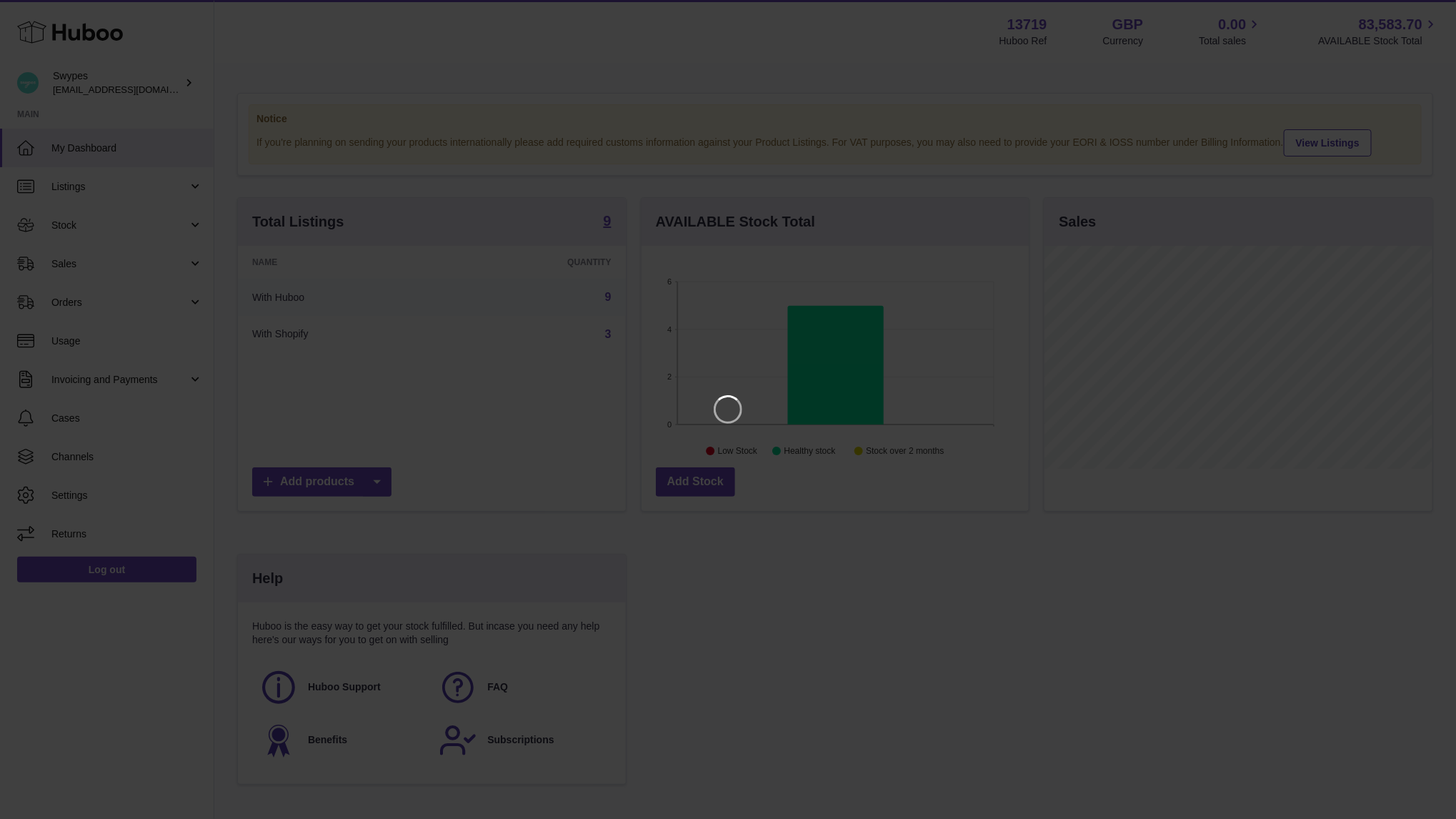
scroll to position [223, 388]
click at [1408, 7] on div at bounding box center [728, 410] width 1456 height 819
click at [1414, 8] on icon "Close" at bounding box center [1418, 13] width 17 height 17
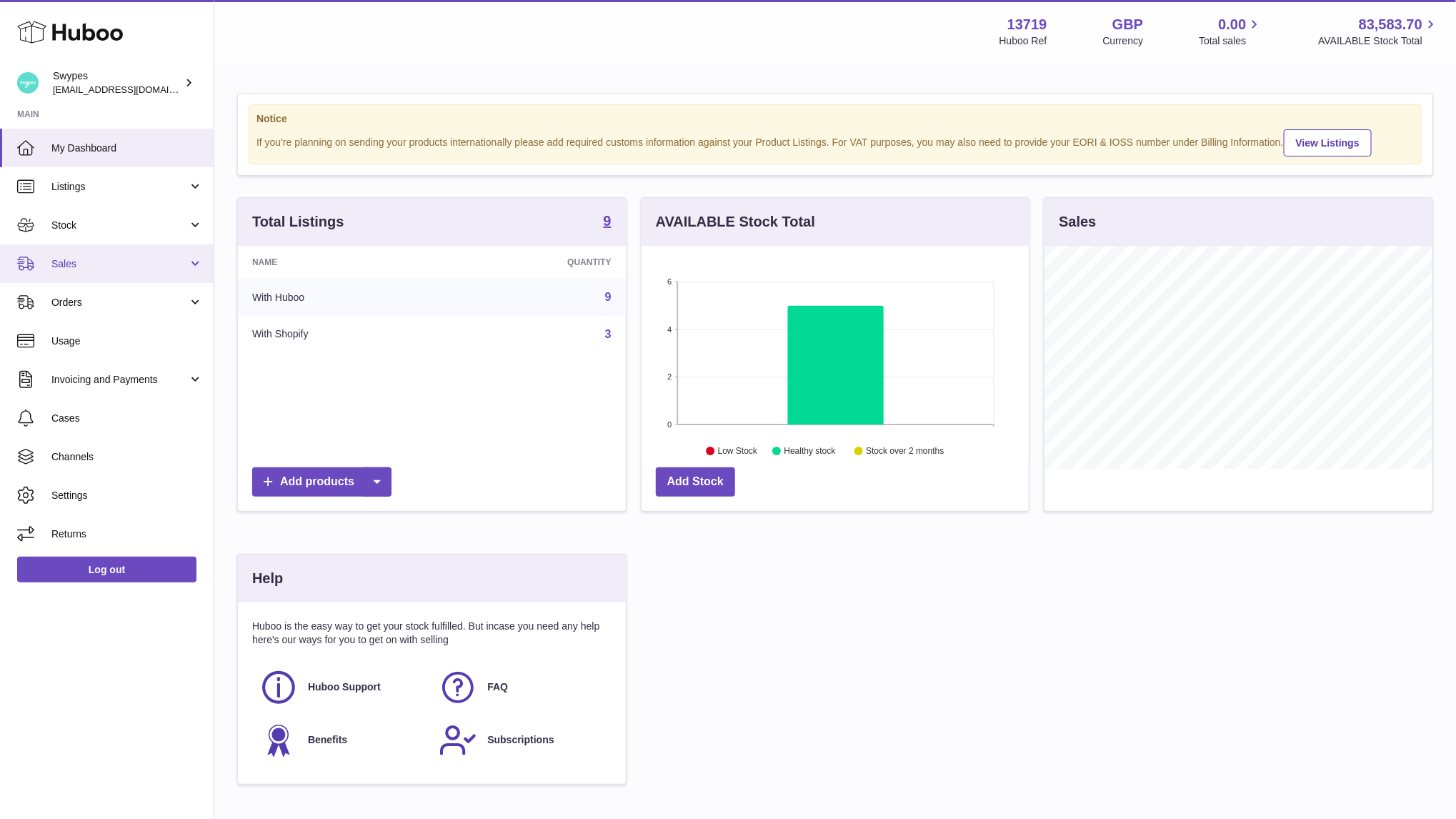
click at [128, 264] on span "Sales" at bounding box center [119, 264] width 136 height 14
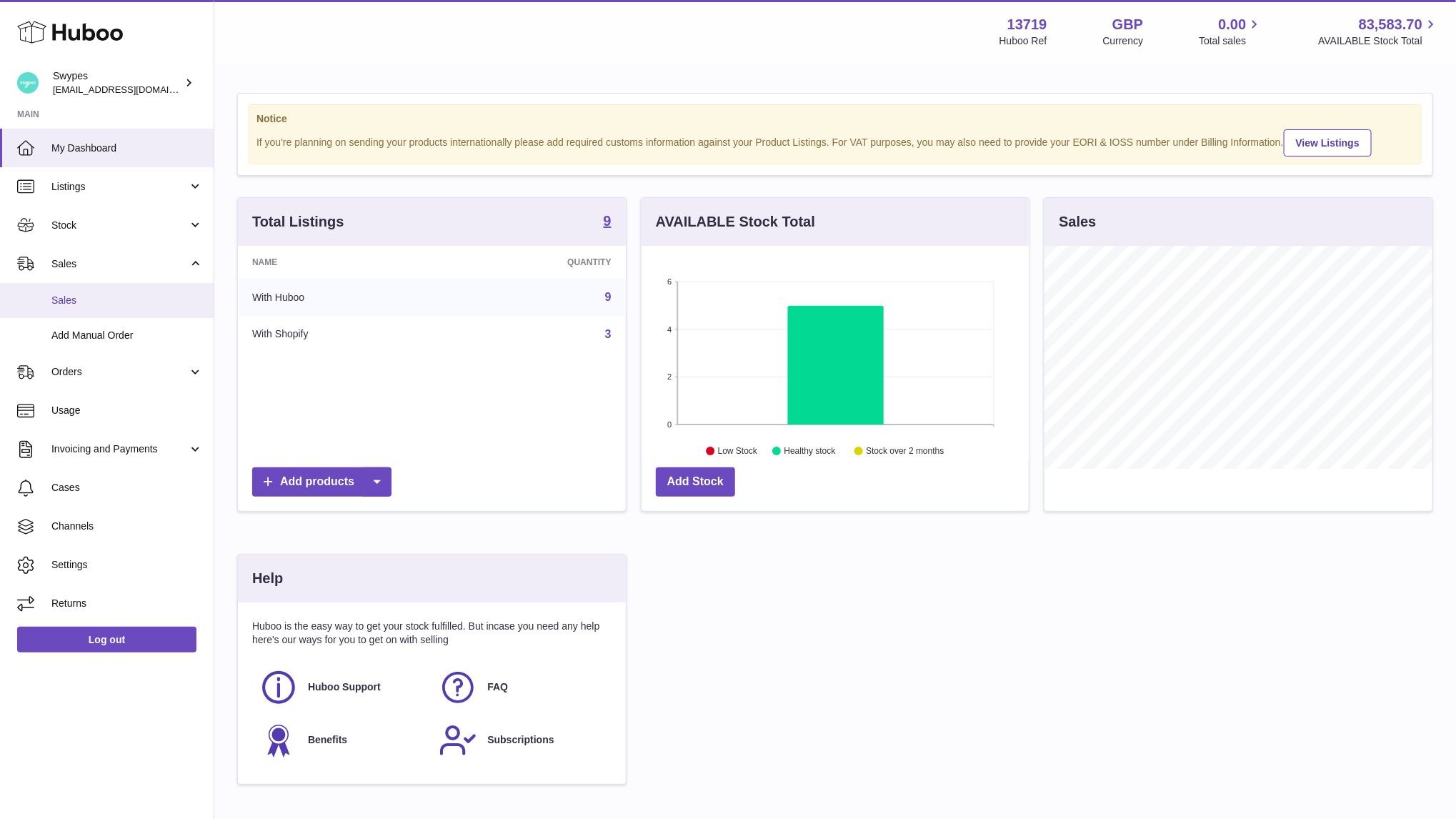
click at [125, 292] on link "Sales" at bounding box center [106, 300] width 213 height 35
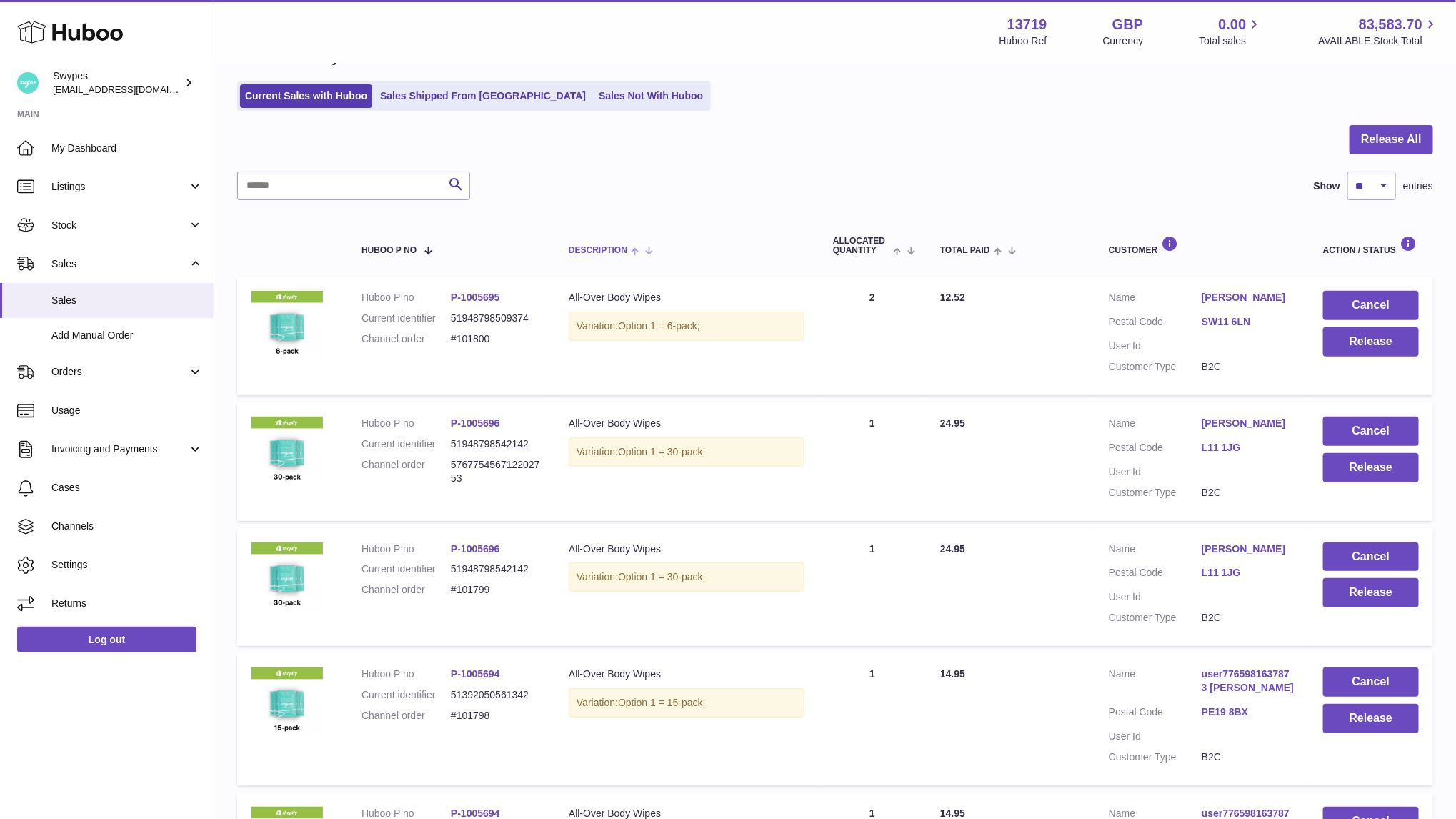
scroll to position [148, 0]
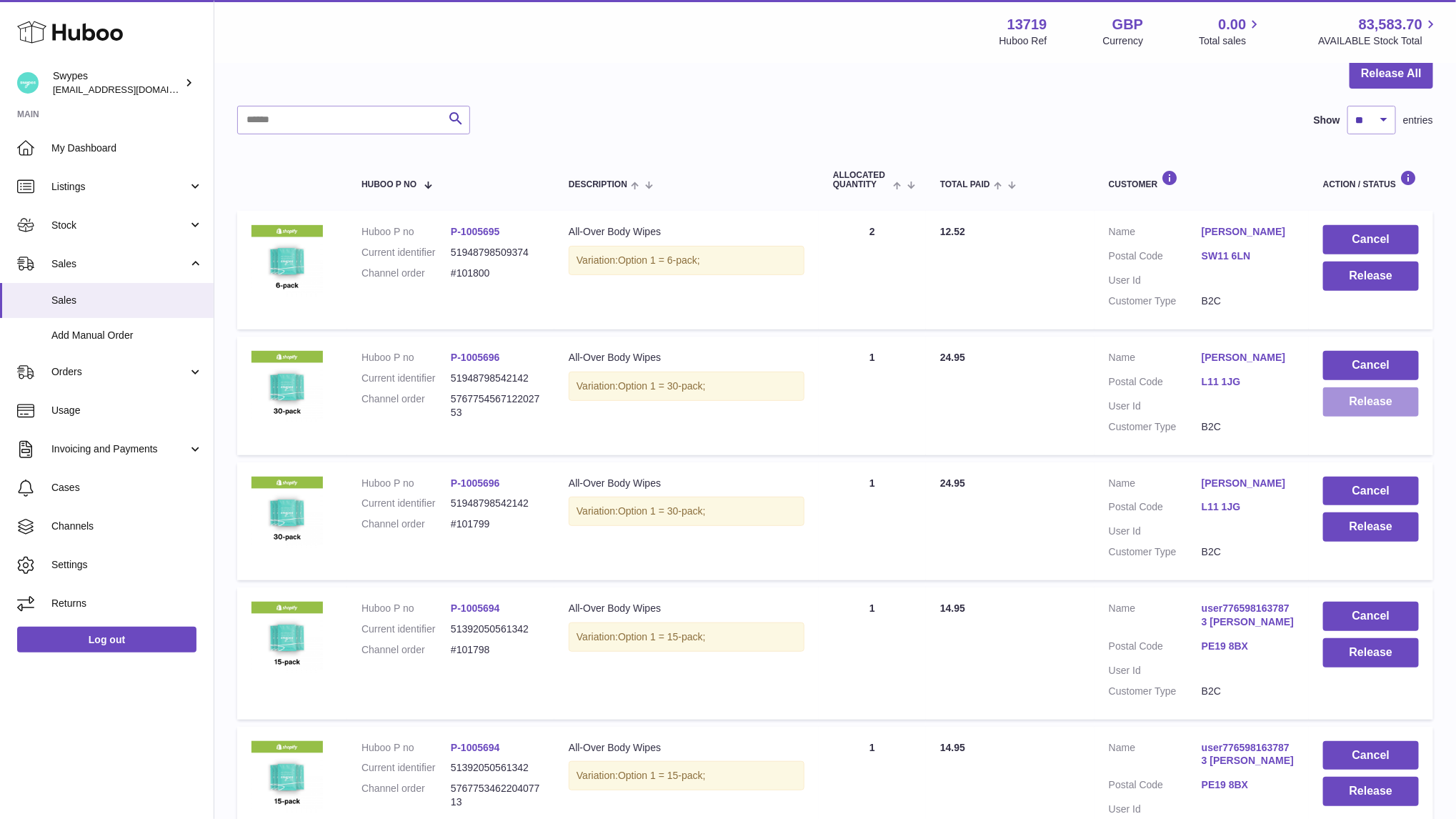
click at [1346, 403] on button "Release" at bounding box center [1371, 402] width 96 height 29
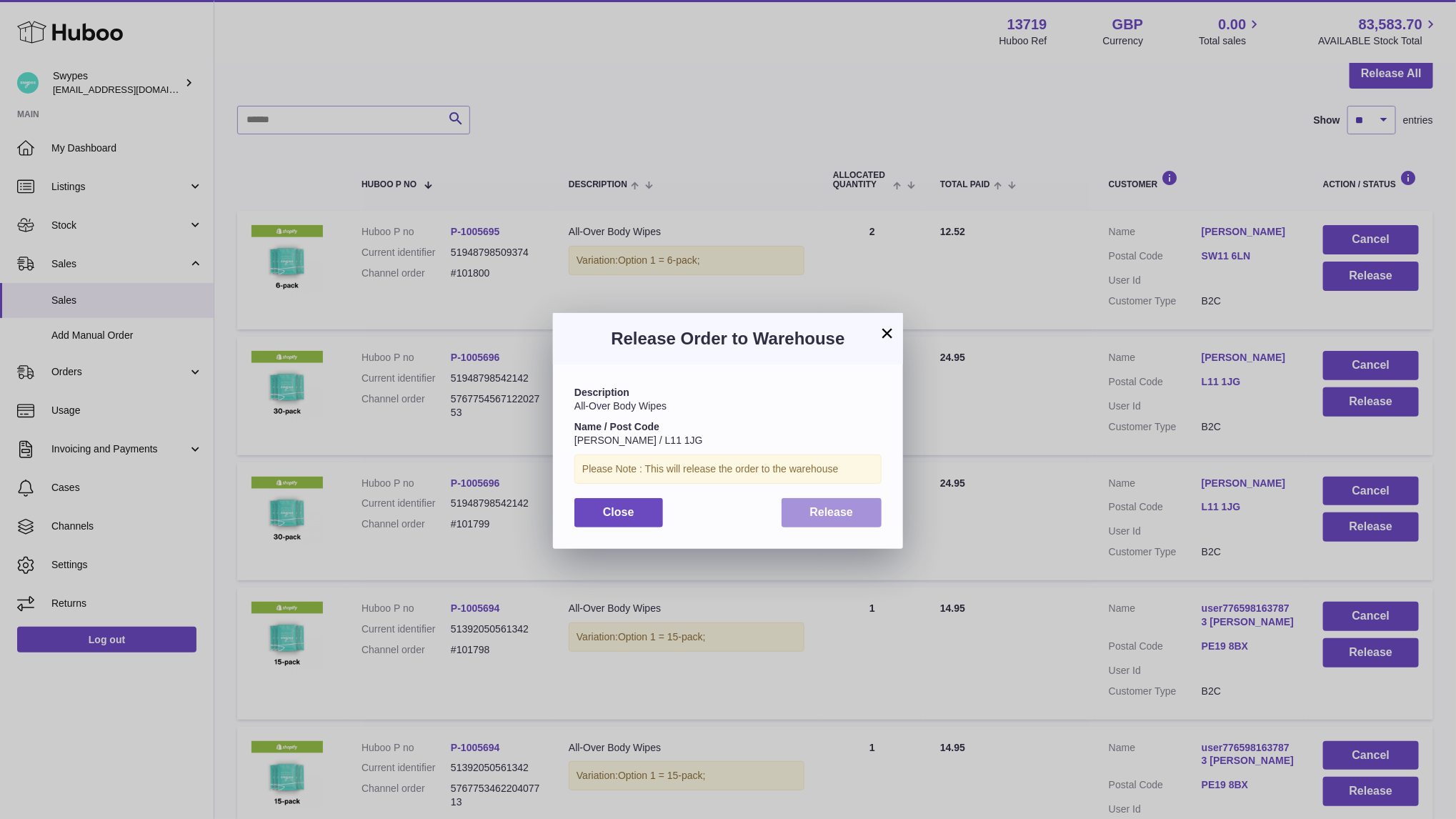
click at [821, 522] on button "Release" at bounding box center [832, 513] width 101 height 29
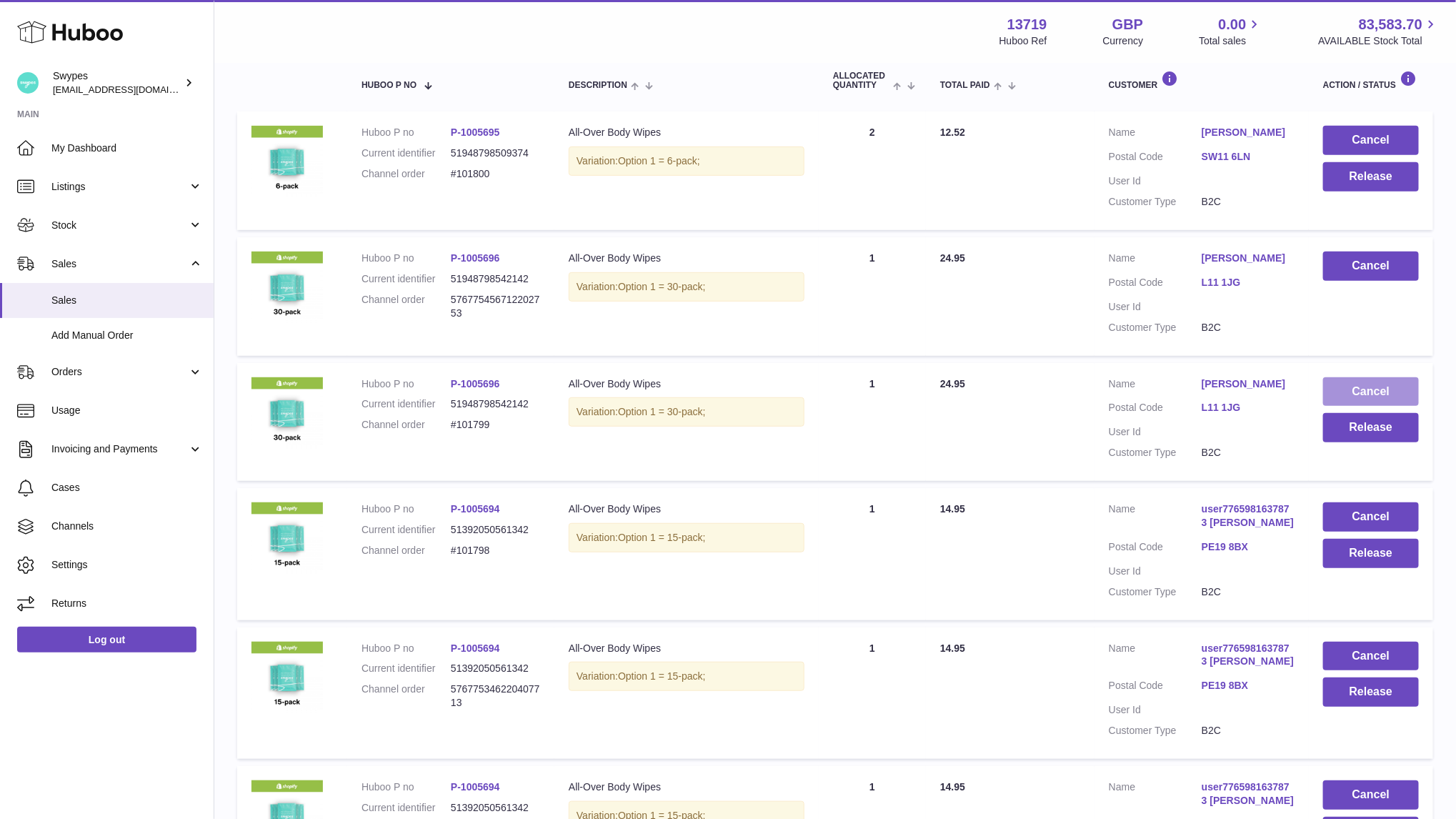
scroll to position [249, 0]
click at [1352, 403] on button "Cancel" at bounding box center [1371, 390] width 96 height 29
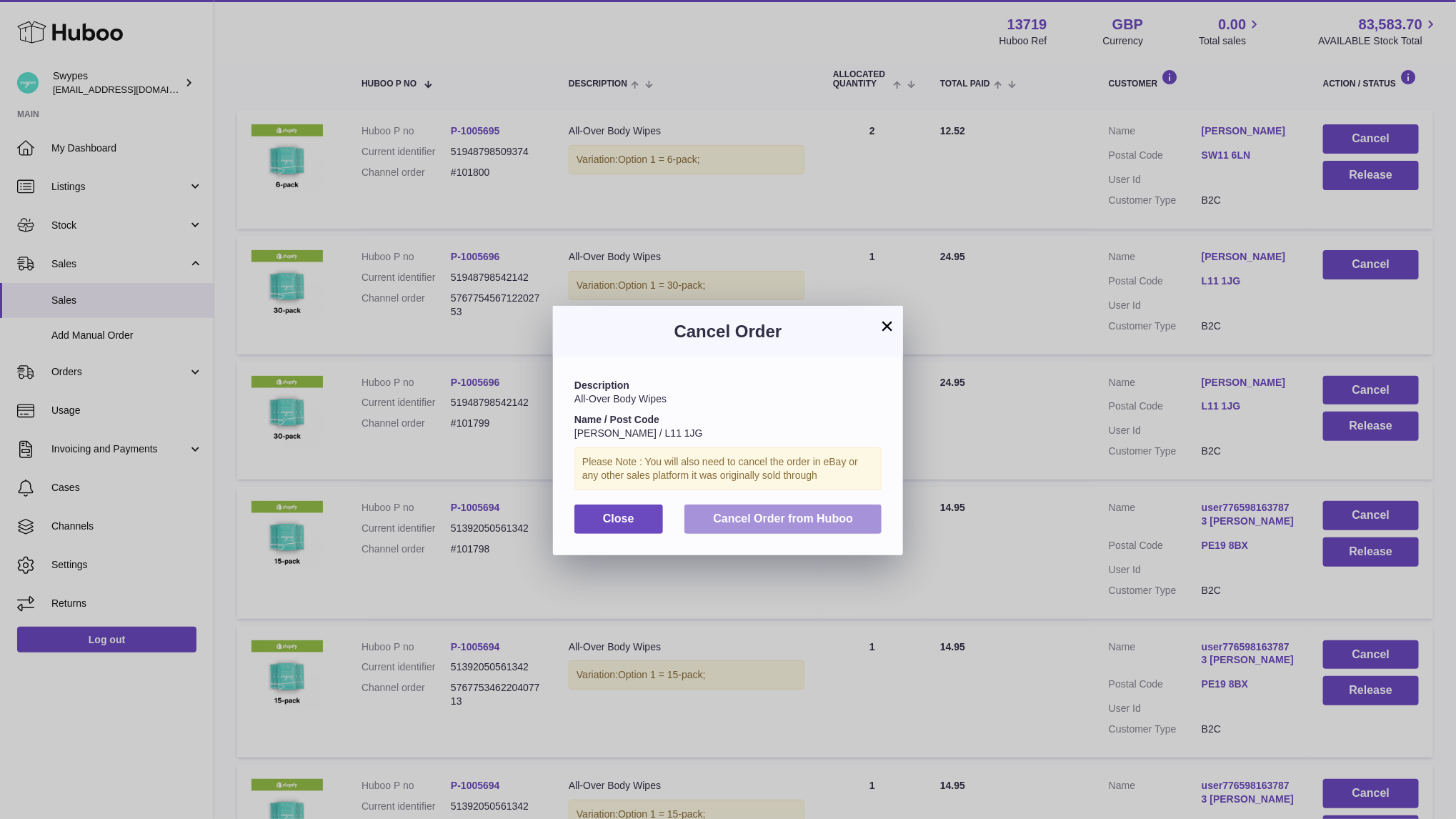
click at [845, 522] on span "Cancel Order from Huboo" at bounding box center [783, 519] width 140 height 12
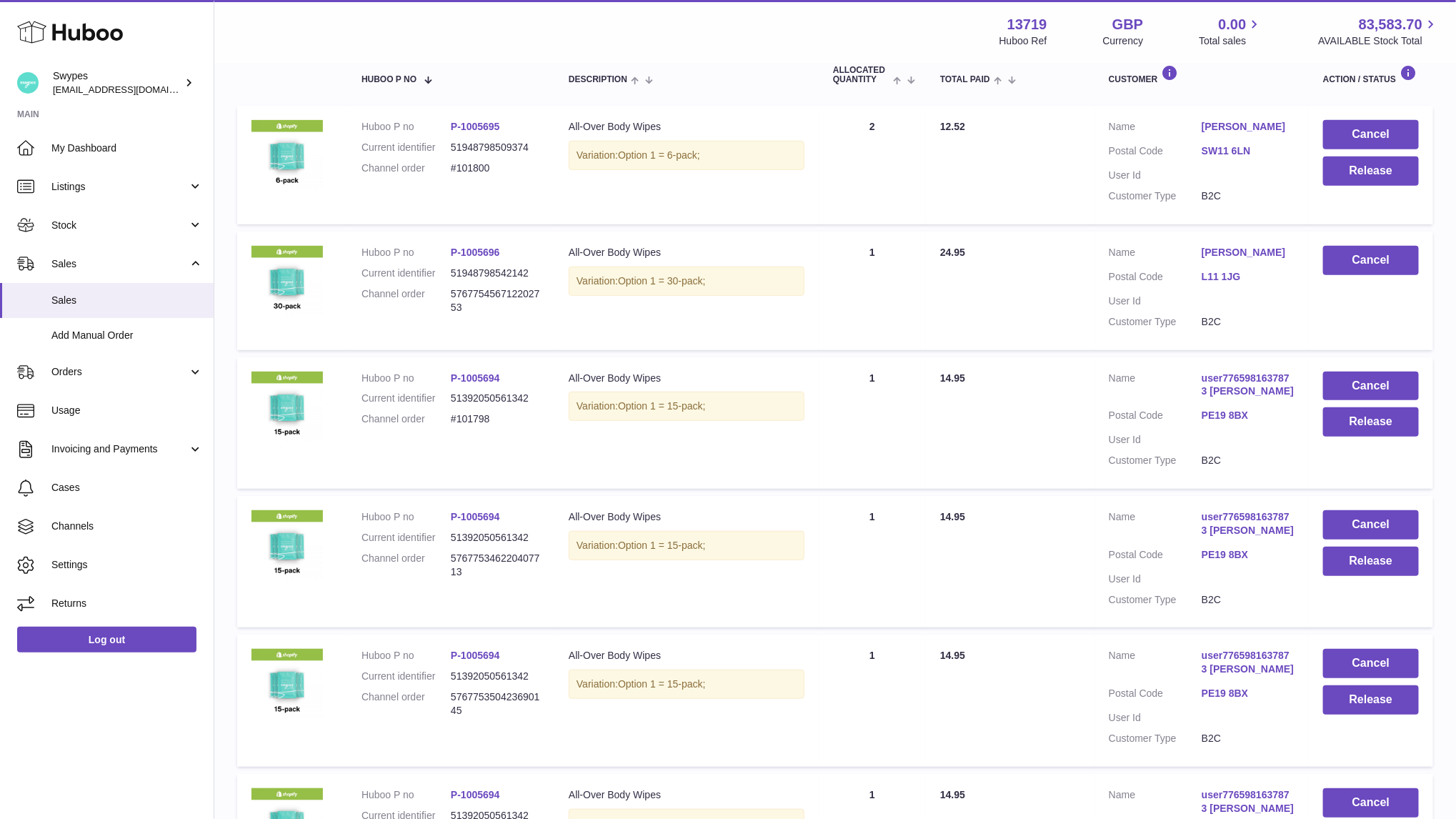
scroll to position [315, 0]
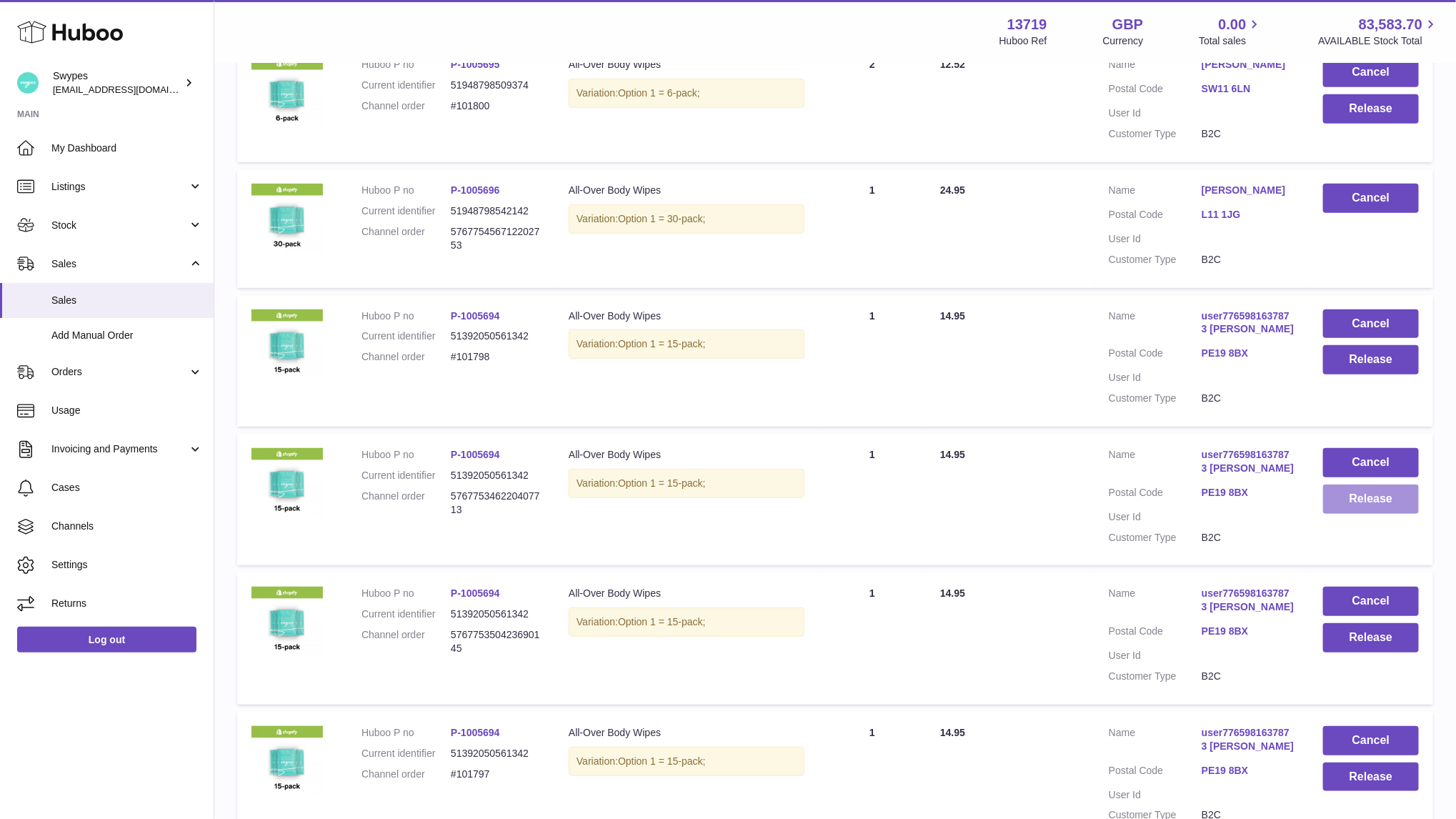
click at [1353, 506] on button "Release" at bounding box center [1371, 499] width 96 height 29
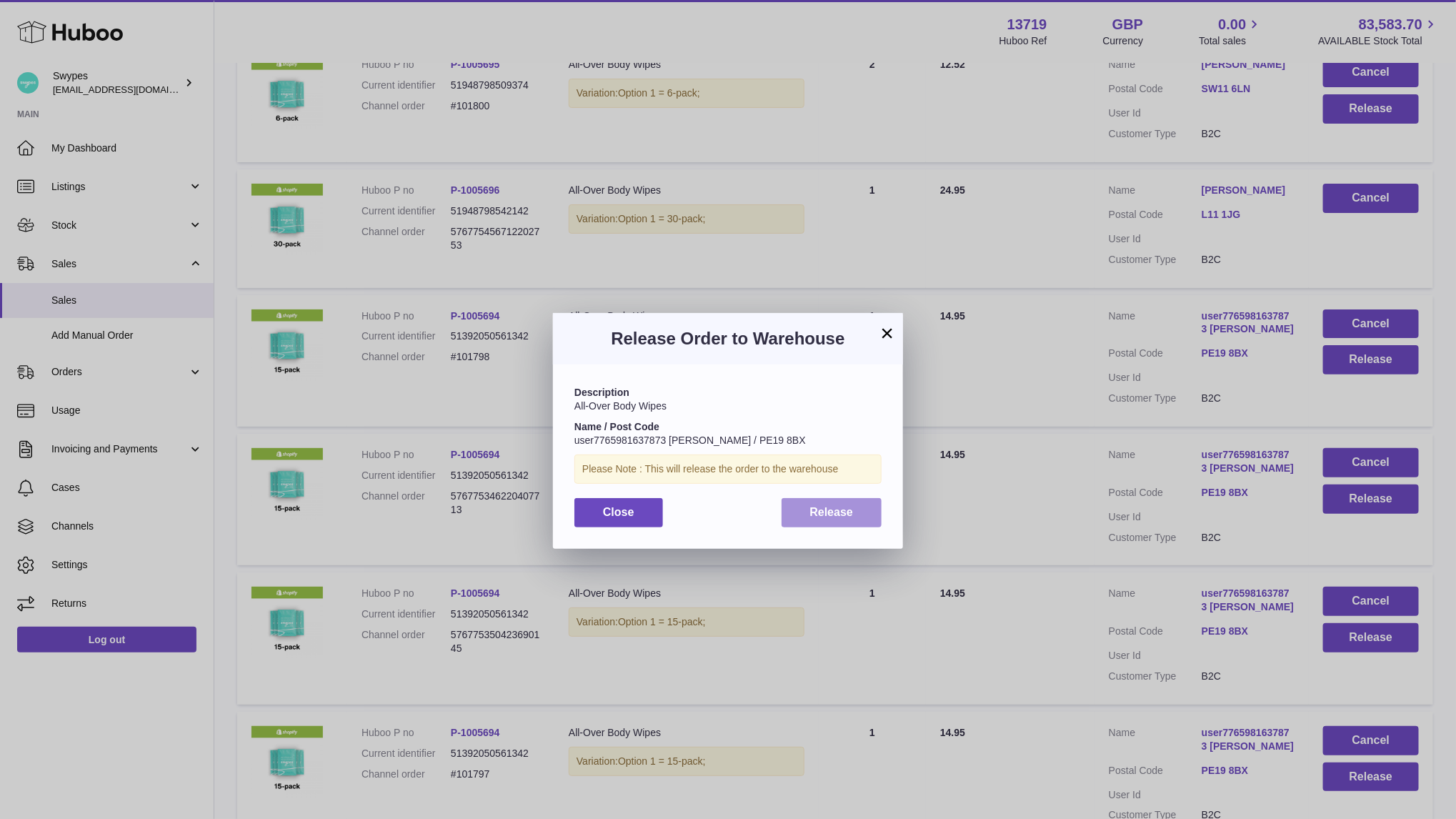
click at [834, 516] on span "Release" at bounding box center [832, 511] width 44 height 12
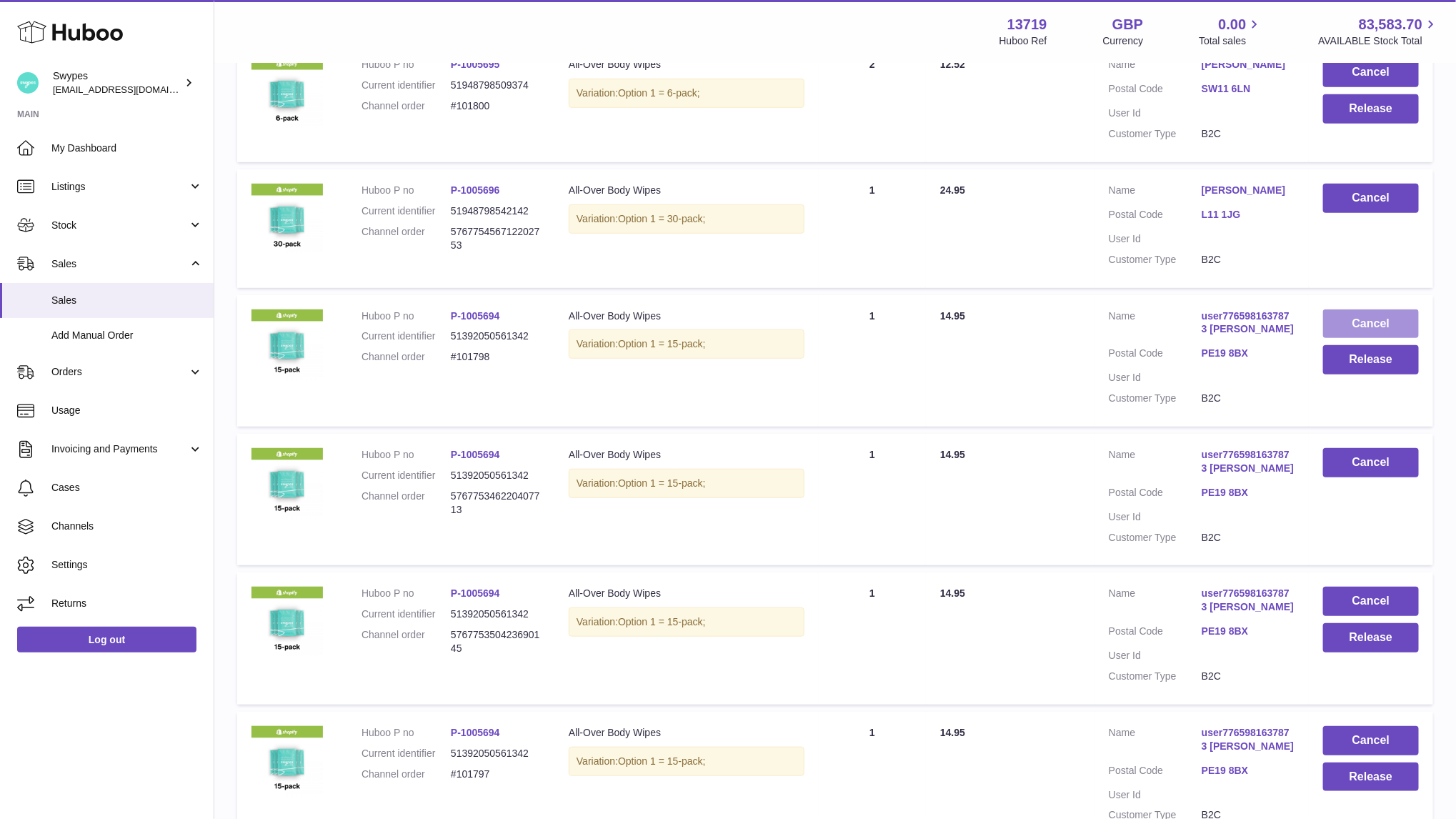
click at [1331, 328] on button "Cancel" at bounding box center [1371, 324] width 96 height 29
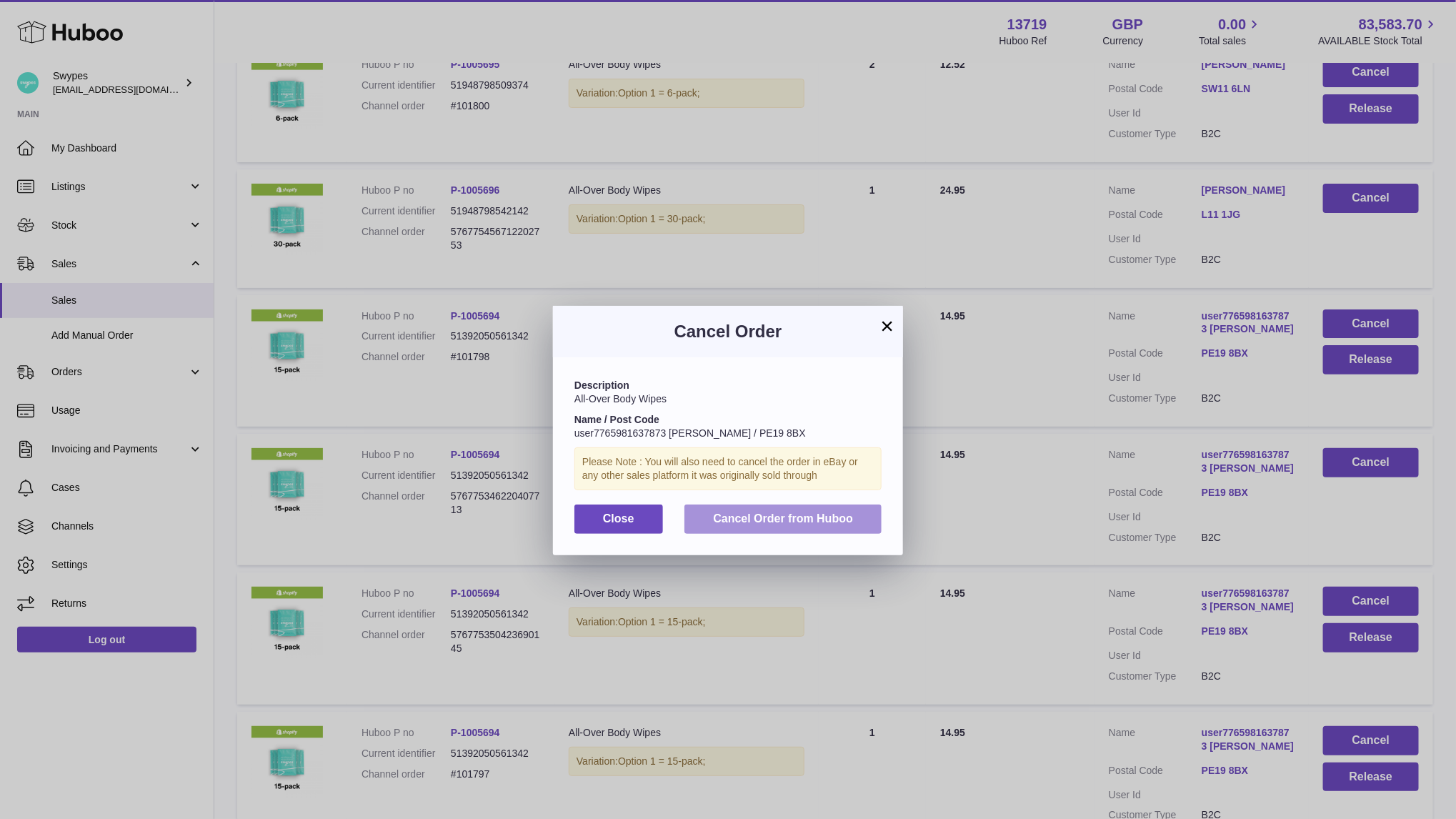
click at [793, 509] on button "Cancel Order from Huboo" at bounding box center [783, 519] width 197 height 29
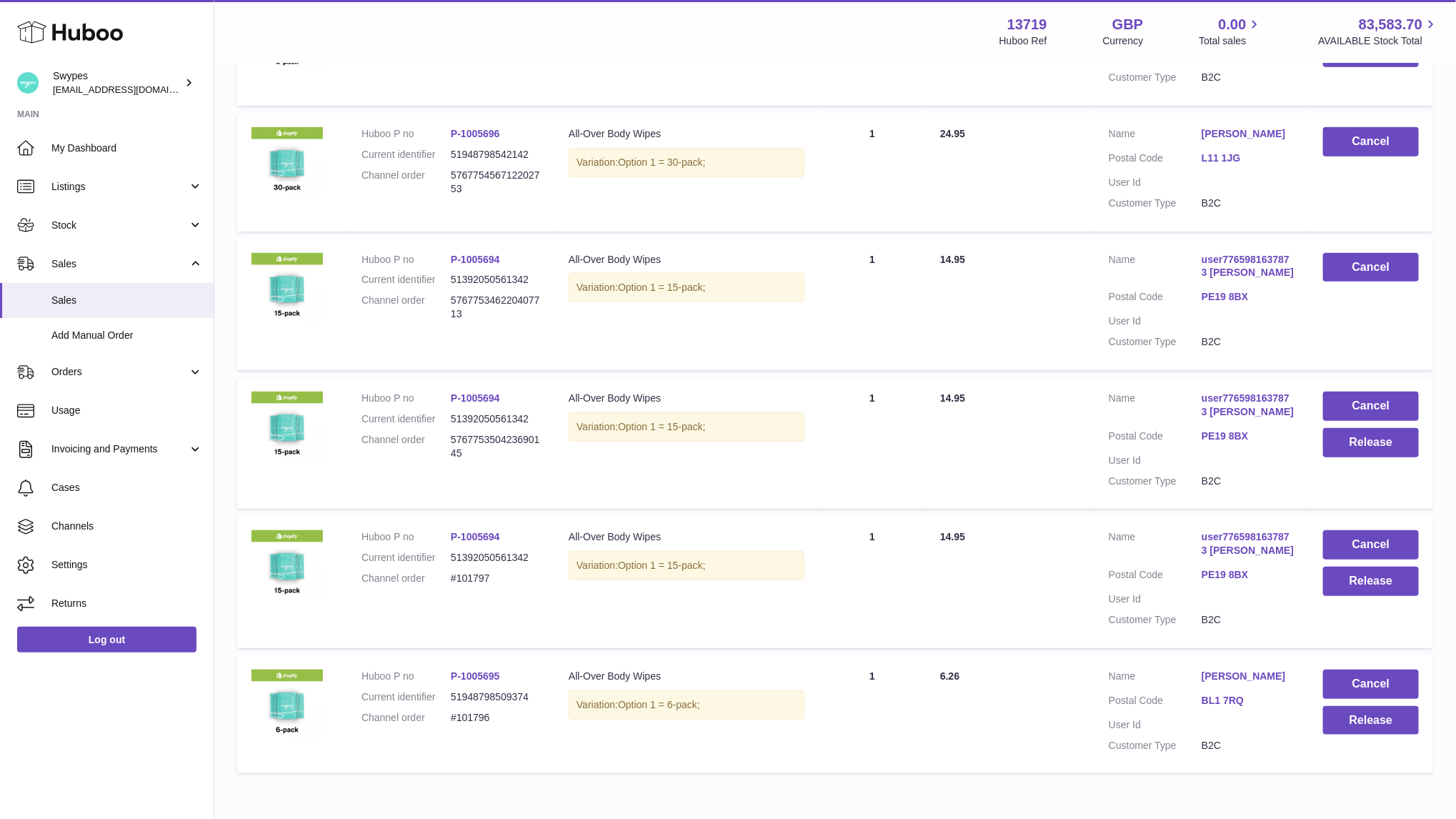
scroll to position [377, 0]
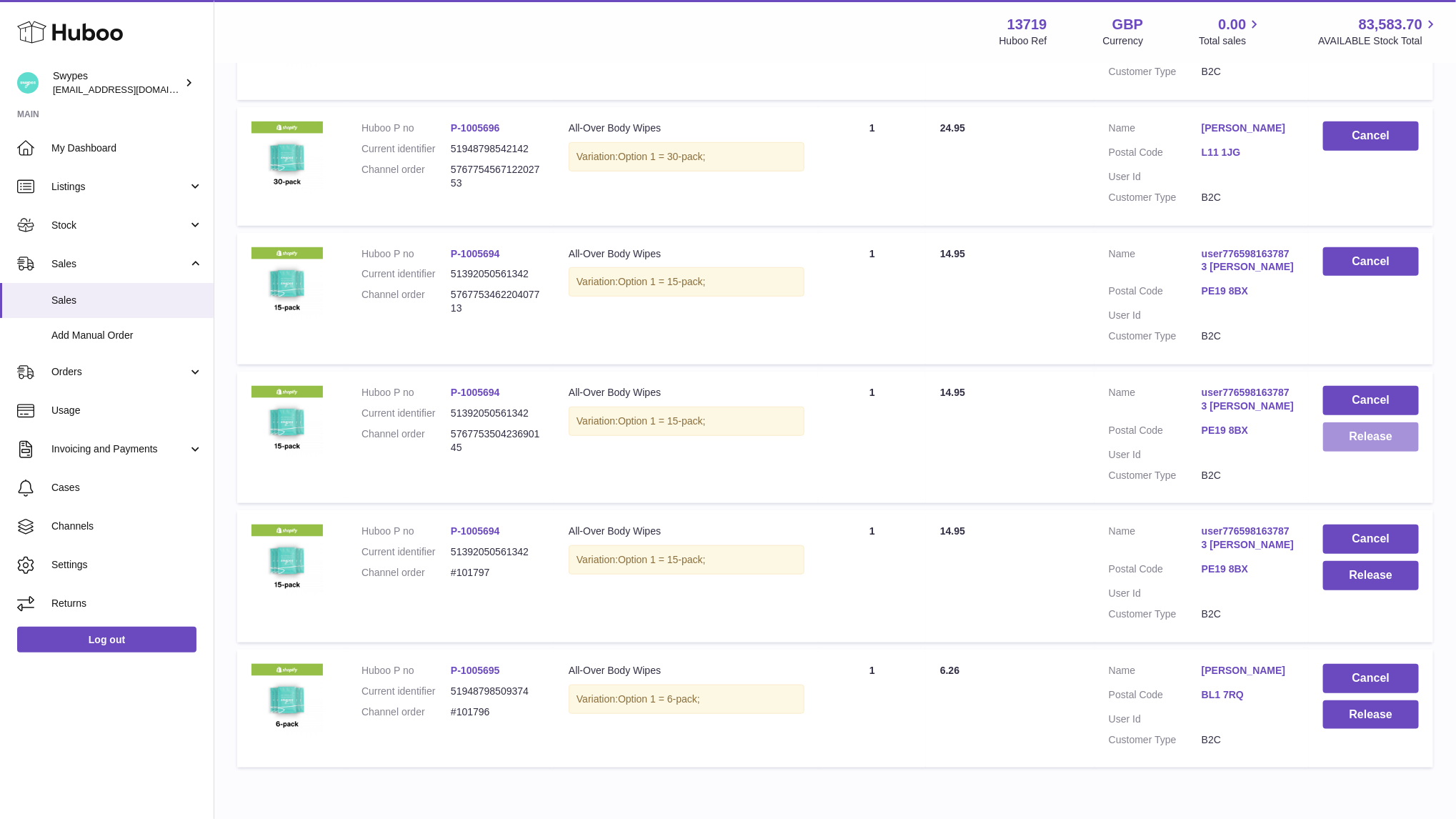
click at [1346, 448] on button "Release" at bounding box center [1371, 437] width 96 height 29
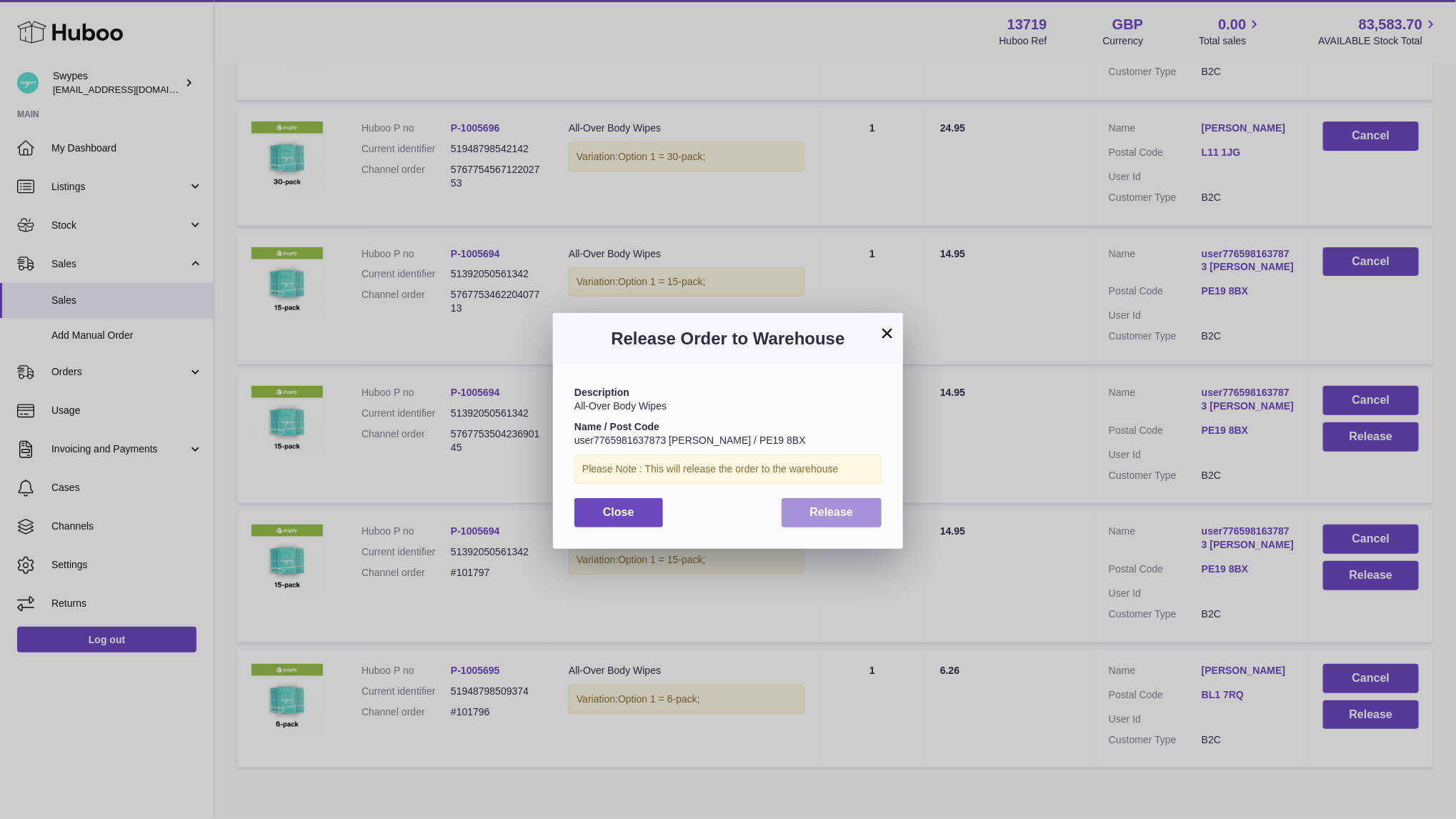
click at [808, 499] on button "Release" at bounding box center [832, 513] width 101 height 29
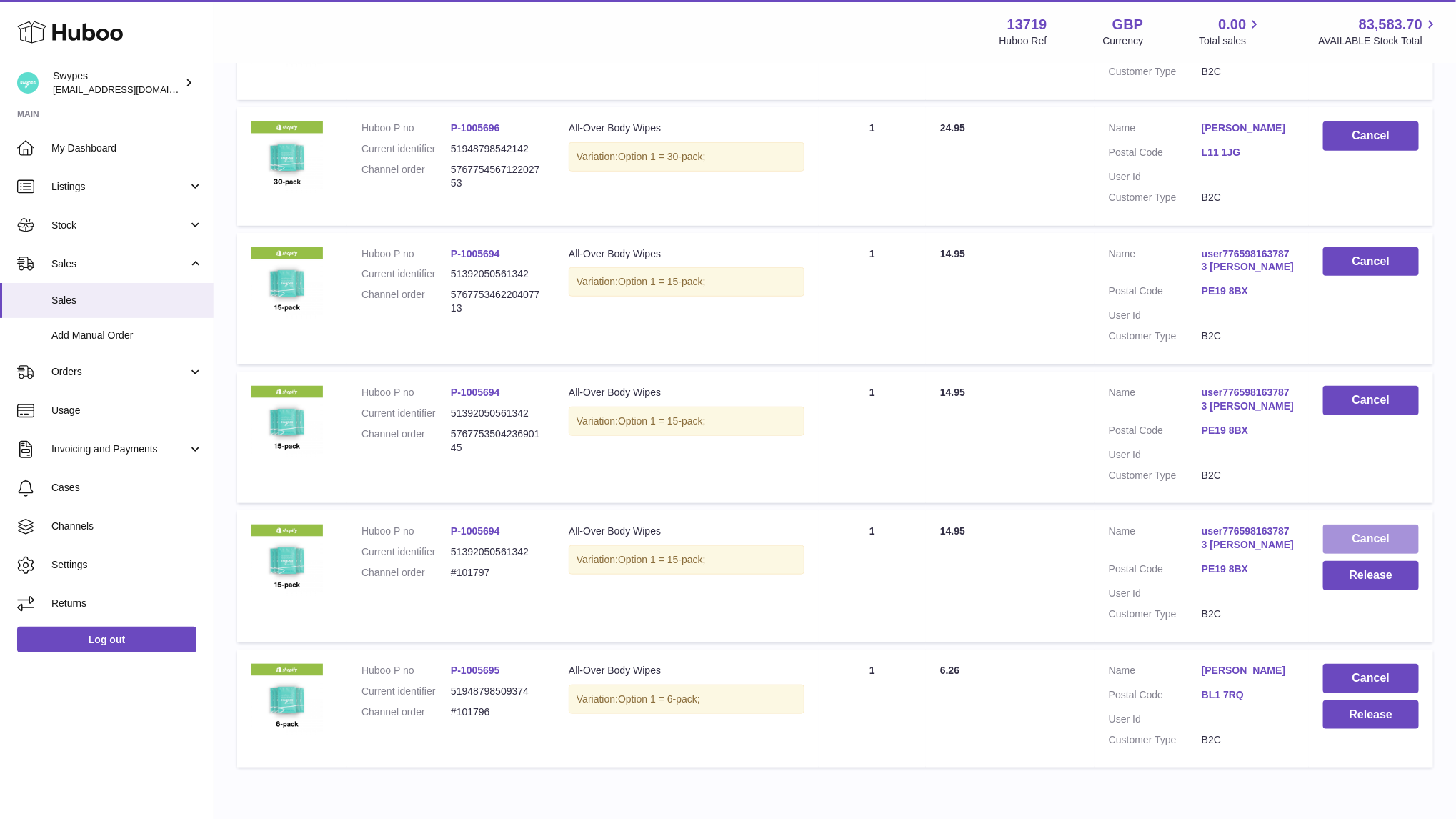
click at [1358, 549] on button "Cancel" at bounding box center [1371, 540] width 96 height 29
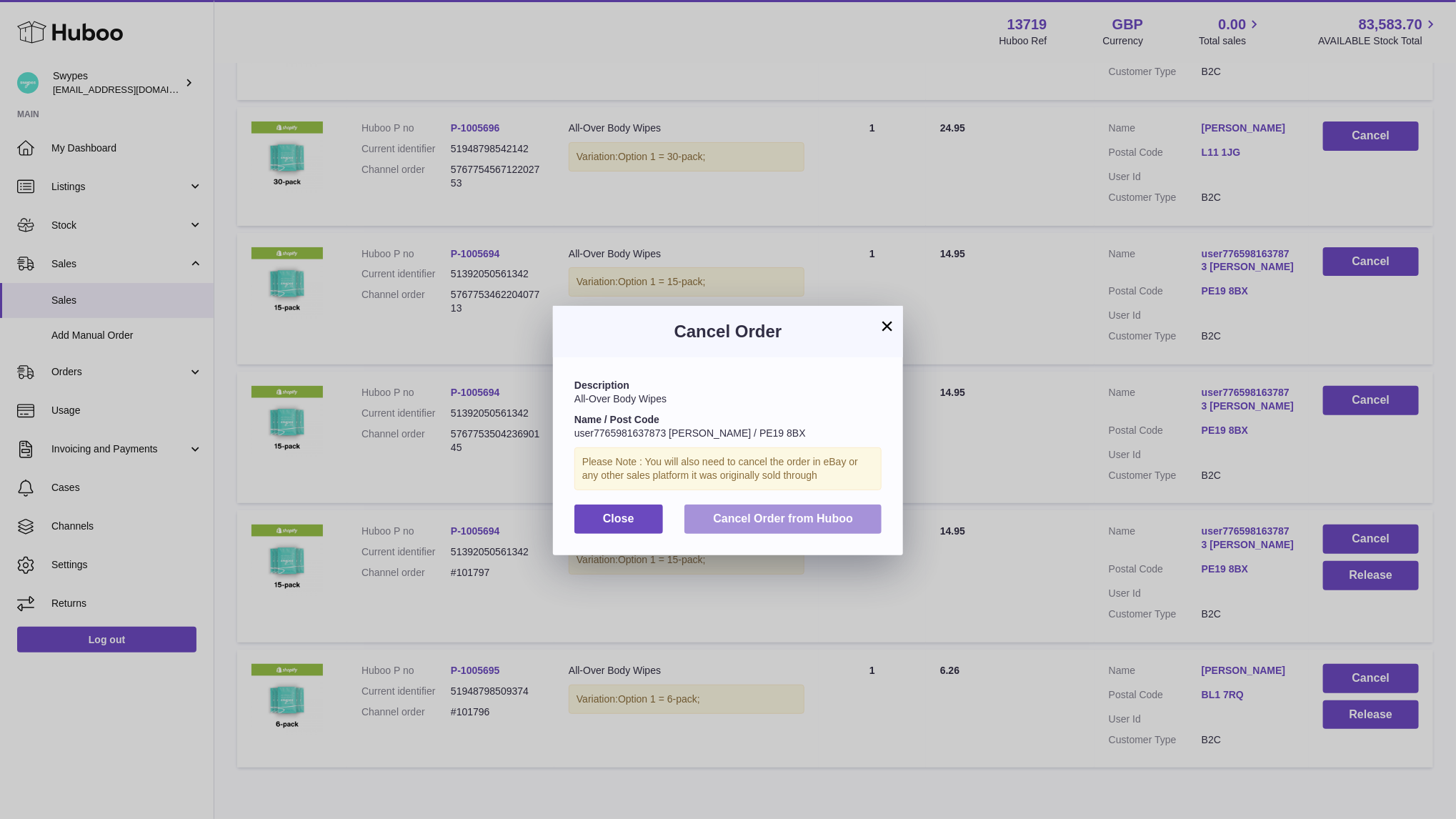
click at [864, 531] on button "Cancel Order from Huboo" at bounding box center [783, 519] width 197 height 29
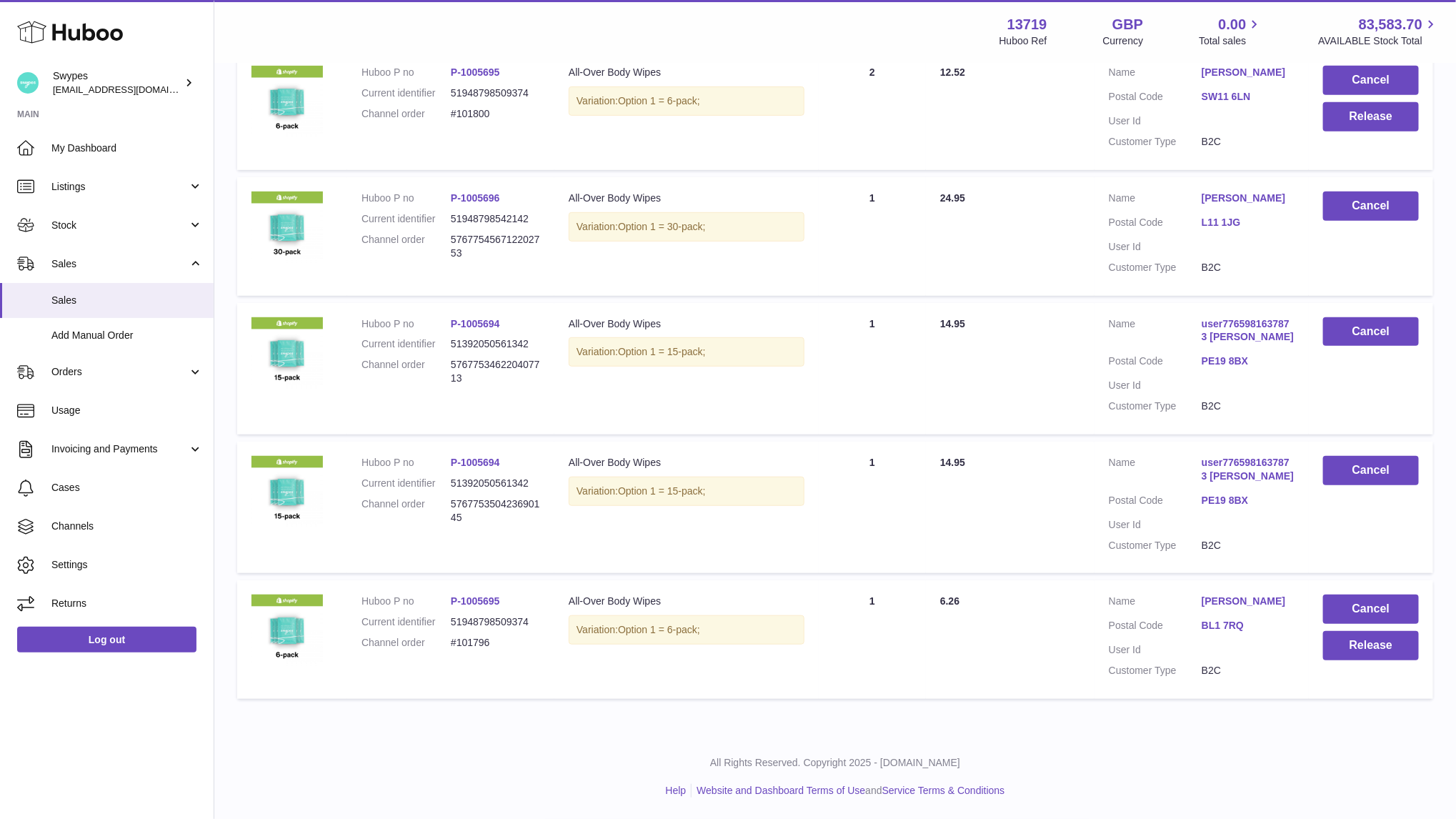
scroll to position [319, 0]
click at [1370, 650] on button "Release" at bounding box center [1371, 646] width 96 height 29
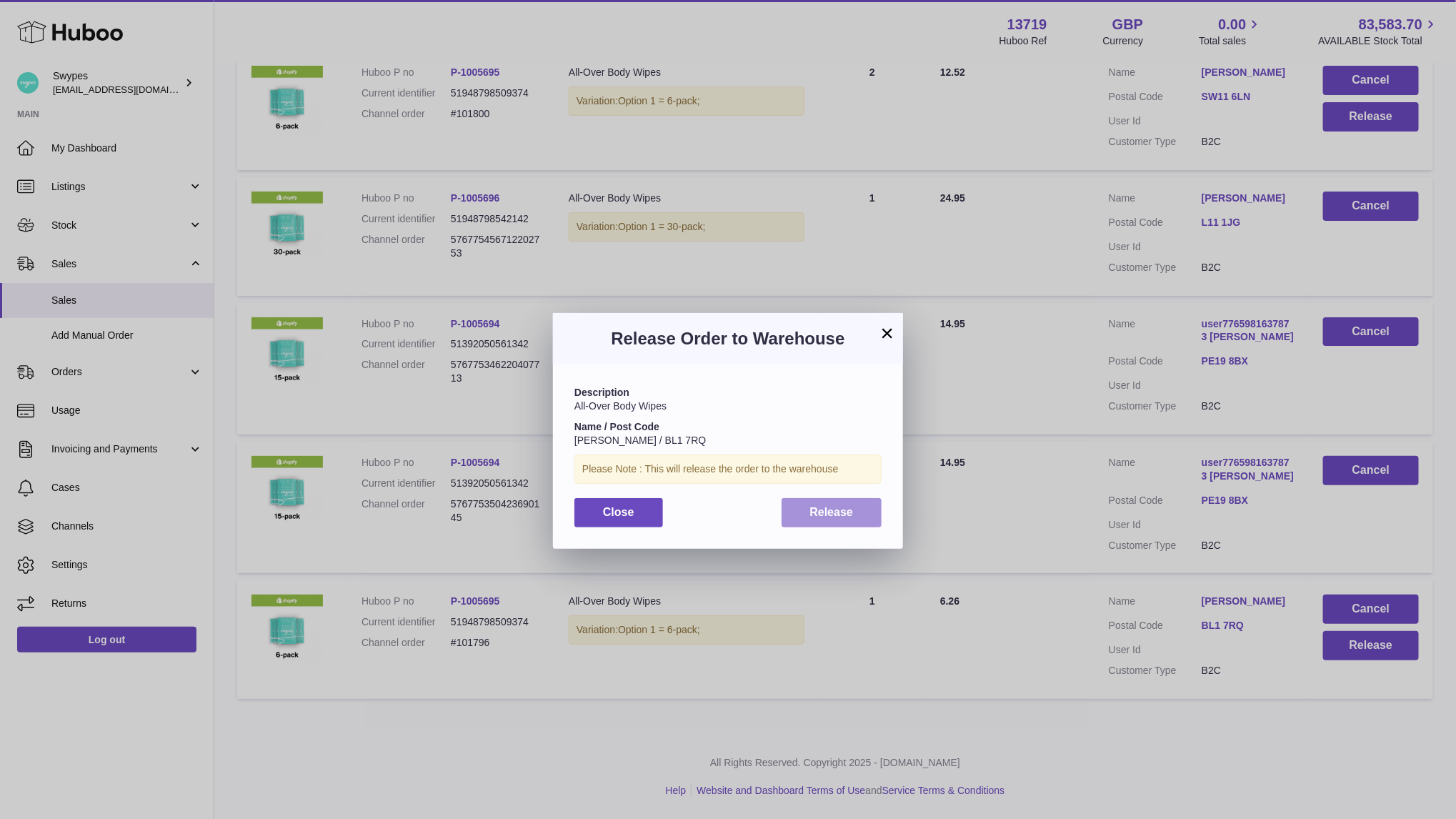
click at [851, 513] on span "Release" at bounding box center [832, 511] width 44 height 12
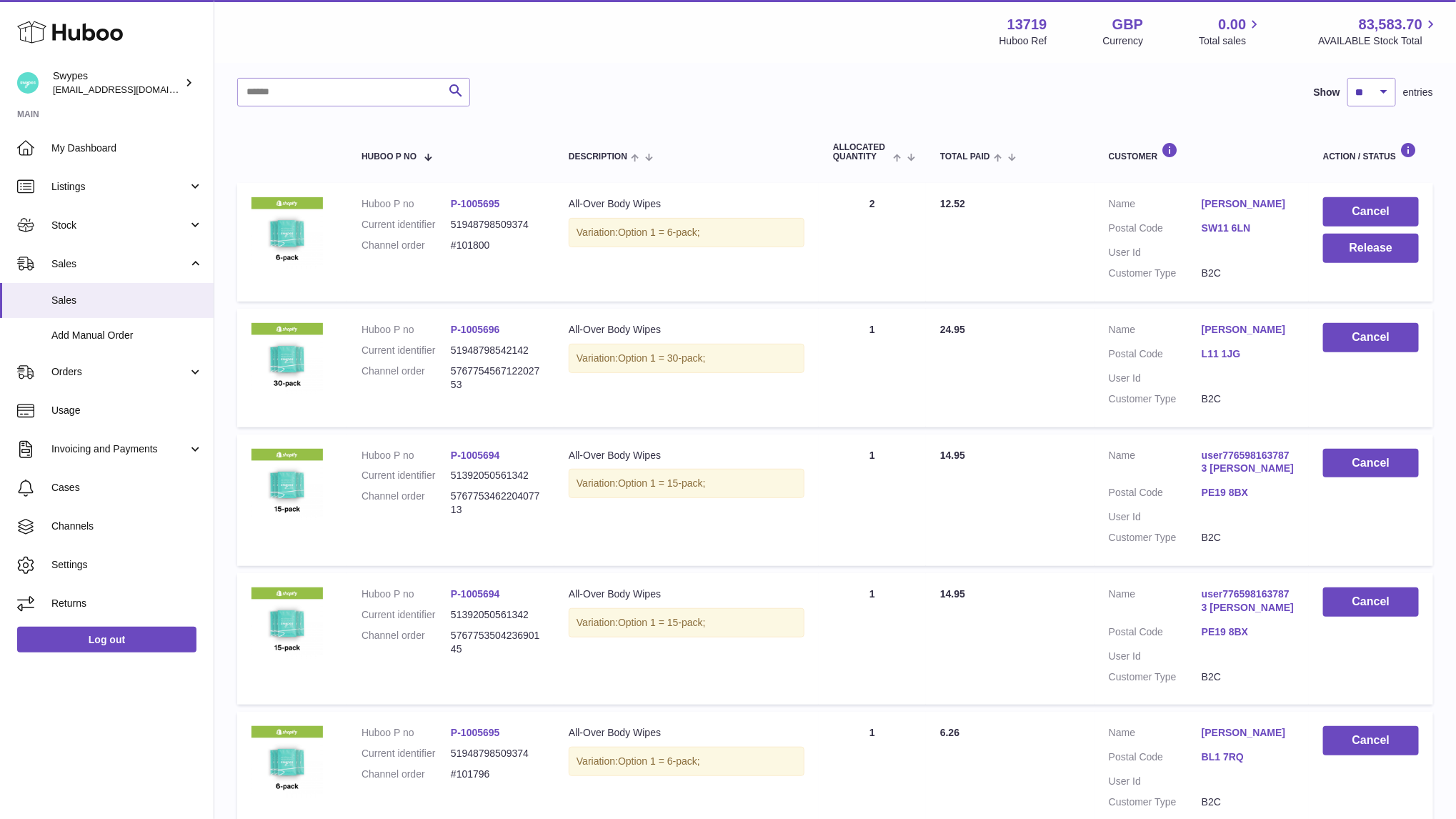
scroll to position [151, 0]
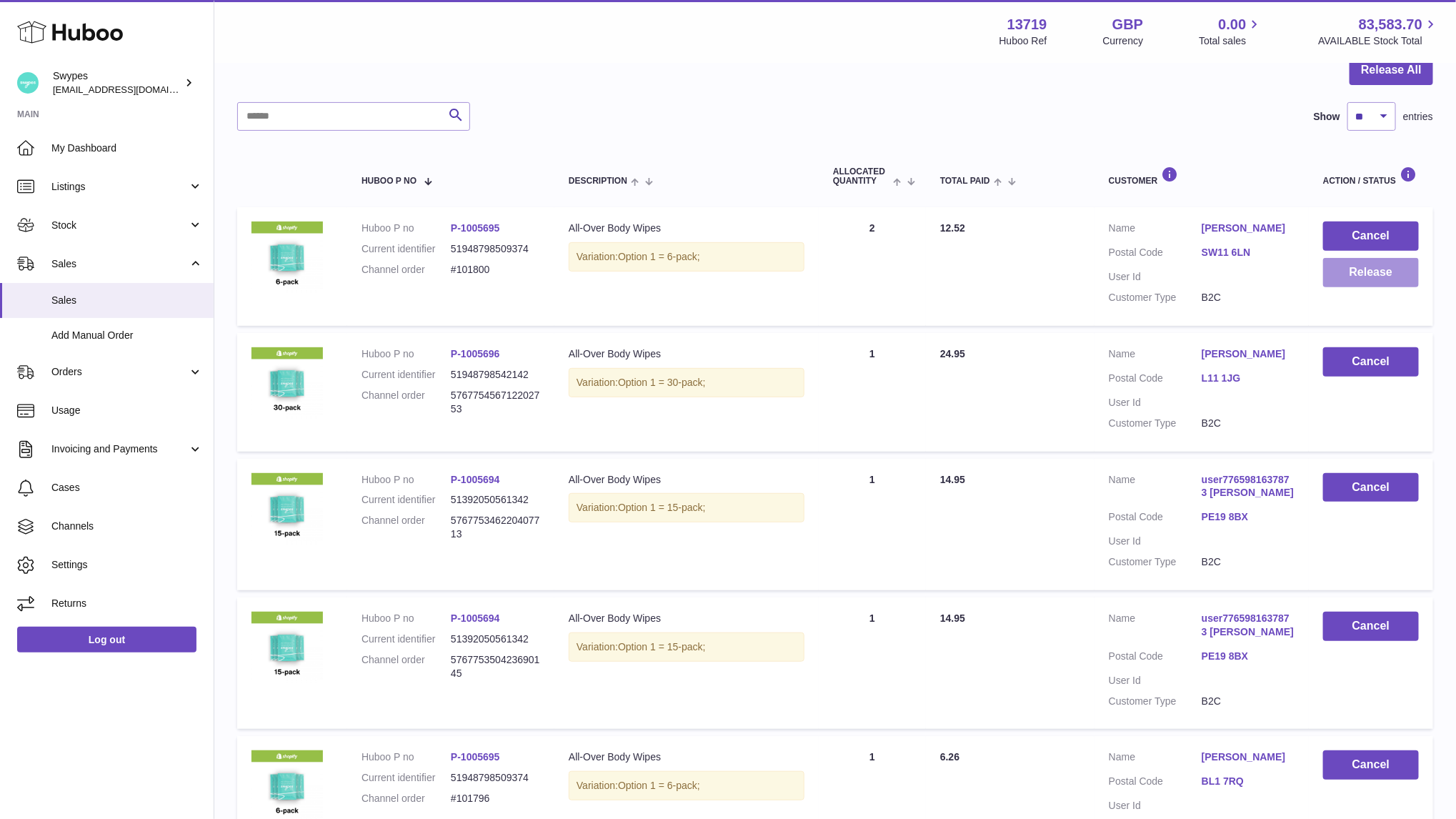
click at [1353, 273] on button "Release" at bounding box center [1371, 273] width 96 height 29
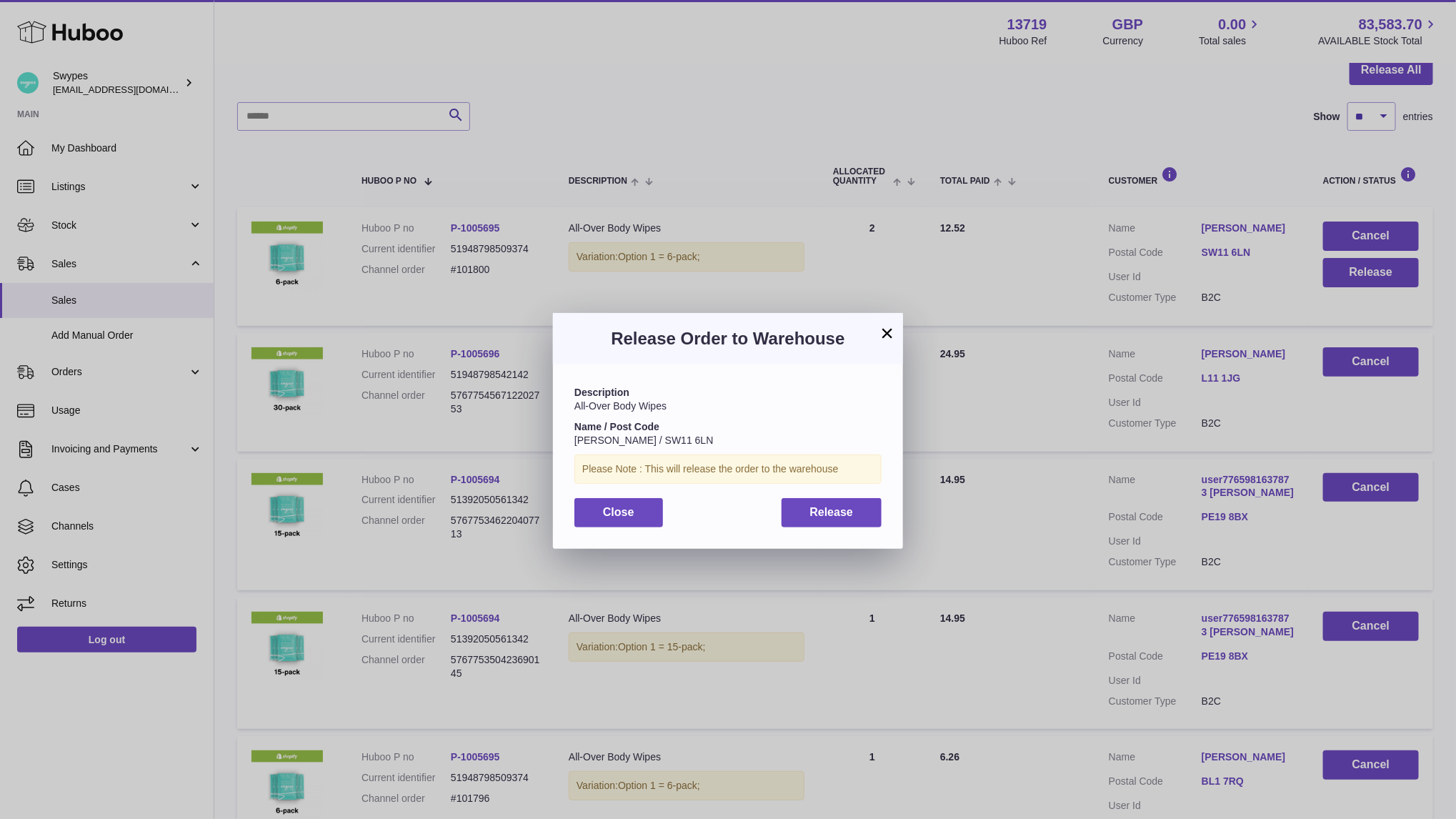
click at [797, 486] on div "Description All-Over Body Wipes Name / Post Code Andrea Mynott / SW11 6LN Pleas…" at bounding box center [728, 456] width 350 height 184
click at [797, 492] on div "Description All-Over Body Wipes Name / Post Code Andrea Mynott / SW11 6LN Pleas…" at bounding box center [728, 456] width 350 height 184
click at [797, 506] on button "Release" at bounding box center [832, 513] width 101 height 29
